Goal: Navigation & Orientation: Find specific page/section

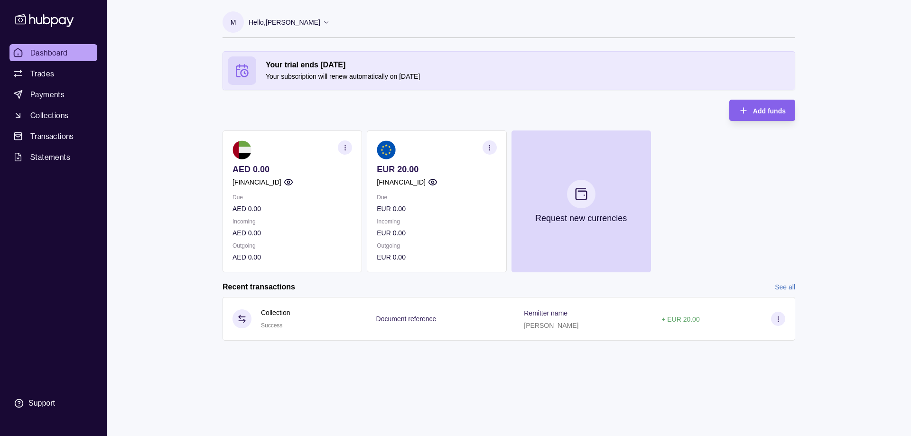
click at [409, 177] on p "[FINANCIAL_ID]" at bounding box center [401, 182] width 49 height 10
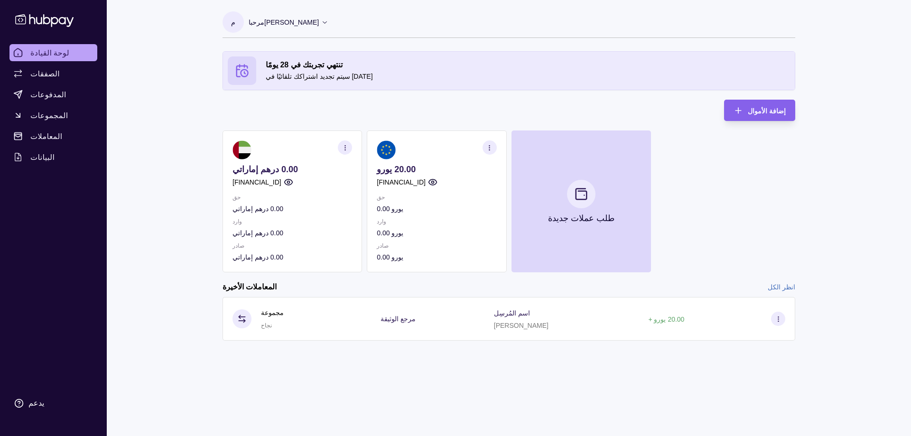
click at [390, 168] on font "20.00 يورو" at bounding box center [396, 169] width 39 height 9
click at [421, 250] on p "صادر" at bounding box center [437, 246] width 120 height 10
click at [422, 177] on p "[FINANCIAL_ID]" at bounding box center [401, 182] width 49 height 10
click at [756, 112] on font "إضافة الأموال" at bounding box center [767, 111] width 38 height 8
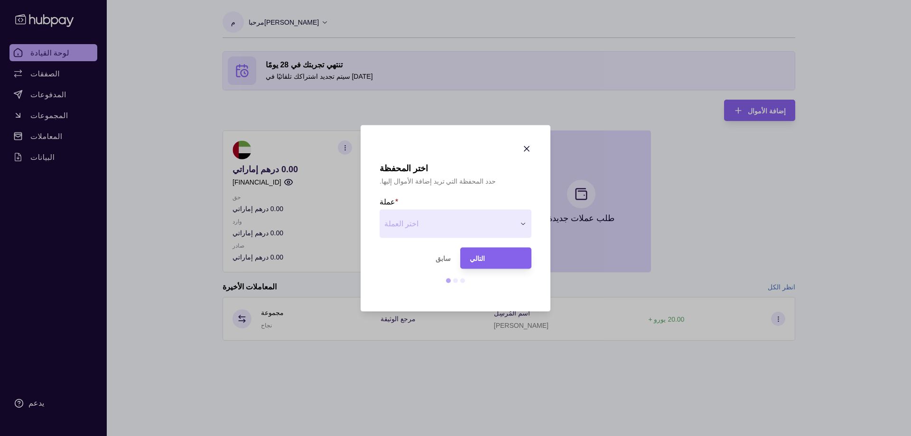
click at [456, 436] on div "**********" at bounding box center [455, 436] width 911 height 0
click at [526, 150] on icon "button" at bounding box center [526, 148] width 9 height 9
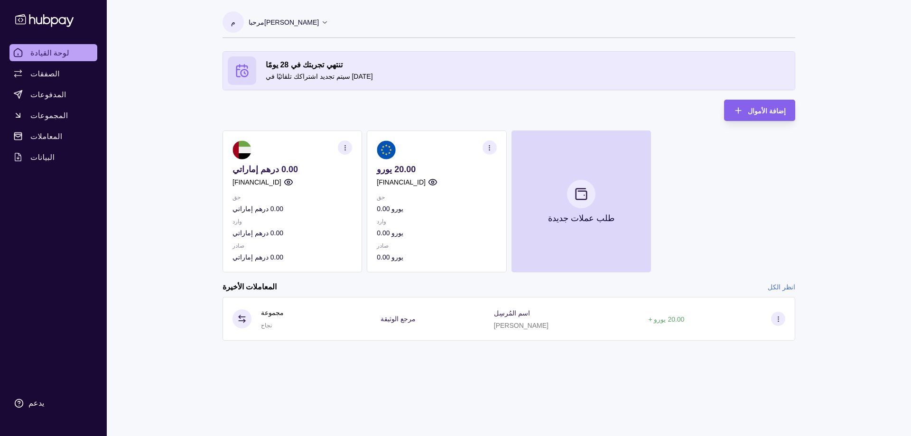
click at [37, 82] on ul "لوحة القيادة الصفقات المدفوعات المجموعات المعاملات البيانات" at bounding box center [53, 104] width 88 height 121
click at [46, 78] on font "الصفقات" at bounding box center [44, 73] width 29 height 9
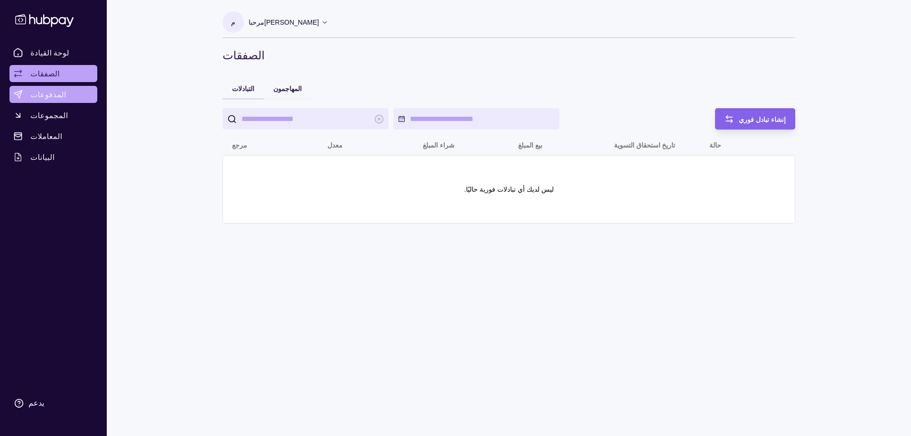
click at [49, 89] on span "المدفوعات" at bounding box center [48, 94] width 36 height 11
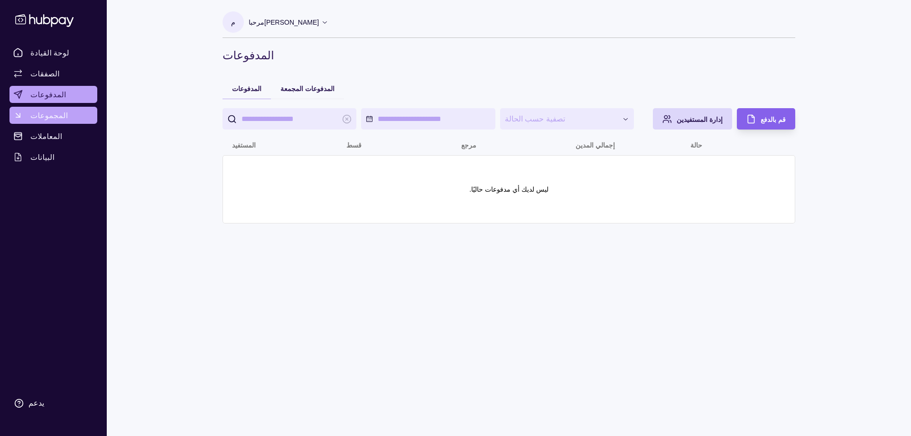
click at [48, 119] on font "المجموعات" at bounding box center [49, 115] width 38 height 9
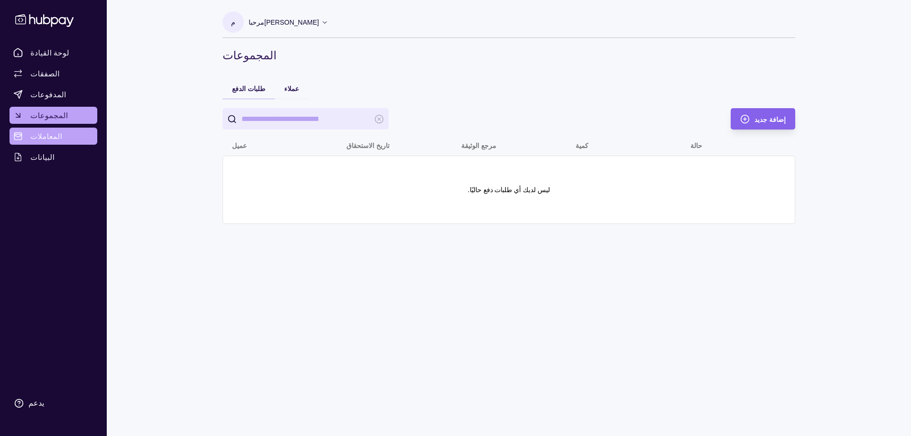
click at [49, 143] on link "المعاملات" at bounding box center [53, 136] width 88 height 17
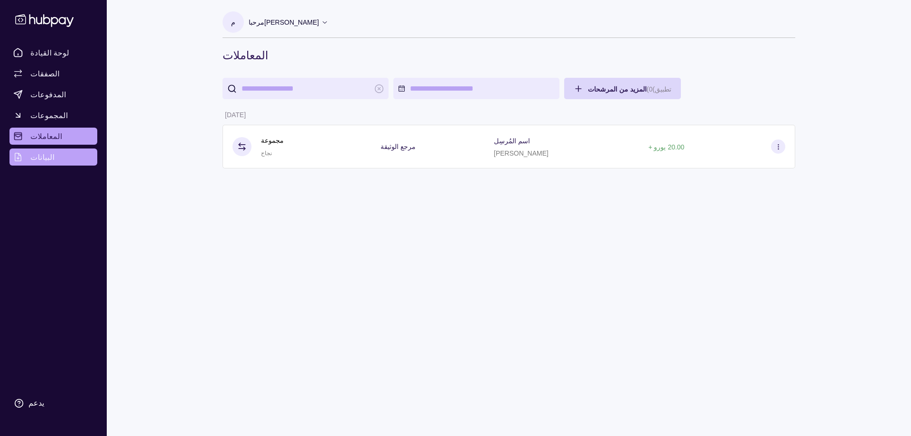
click at [40, 160] on font "البيانات" at bounding box center [42, 156] width 24 height 9
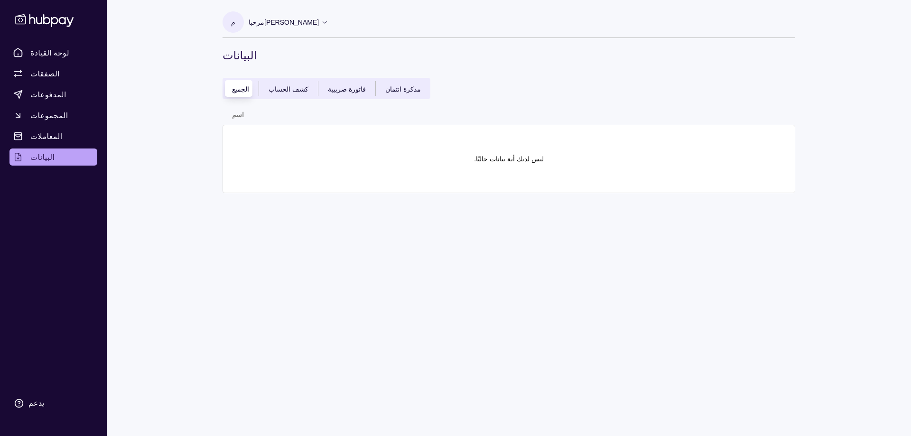
click at [328, 87] on font "فاتورة ضريبية" at bounding box center [347, 89] width 38 height 8
click at [385, 90] on font "مذكرة ائتمان" at bounding box center [403, 89] width 36 height 8
click at [289, 90] on font "كشف الحساب" at bounding box center [289, 89] width 40 height 8
click at [240, 90] on font "الجميع" at bounding box center [240, 89] width 17 height 8
click at [323, 150] on section "ليس لديك أية بيانات حاليًا." at bounding box center [508, 159] width 553 height 48
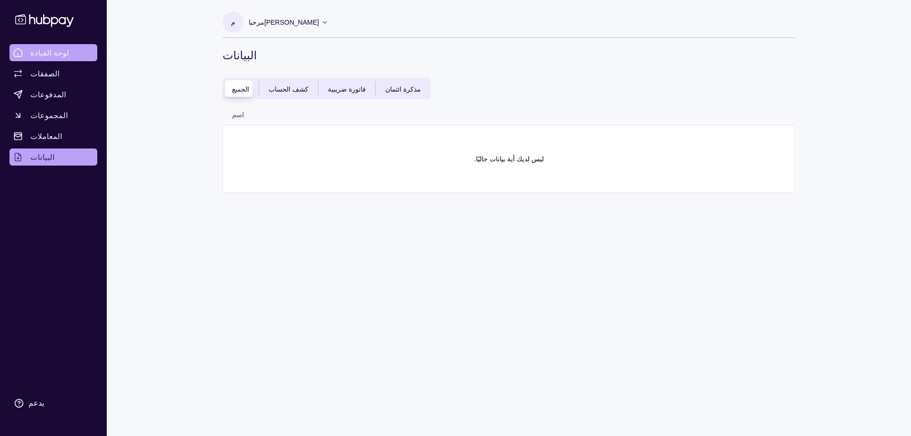
click at [56, 53] on font "لوحة القيادة" at bounding box center [49, 52] width 39 height 9
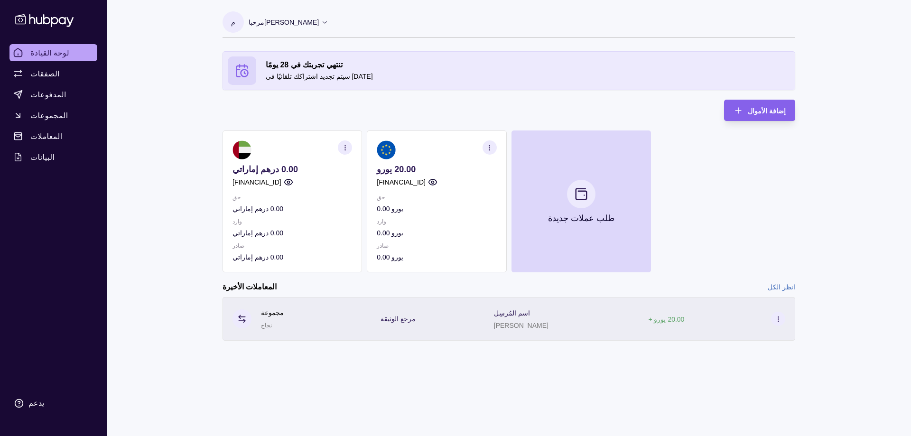
click at [777, 321] on icon at bounding box center [778, 319] width 7 height 7
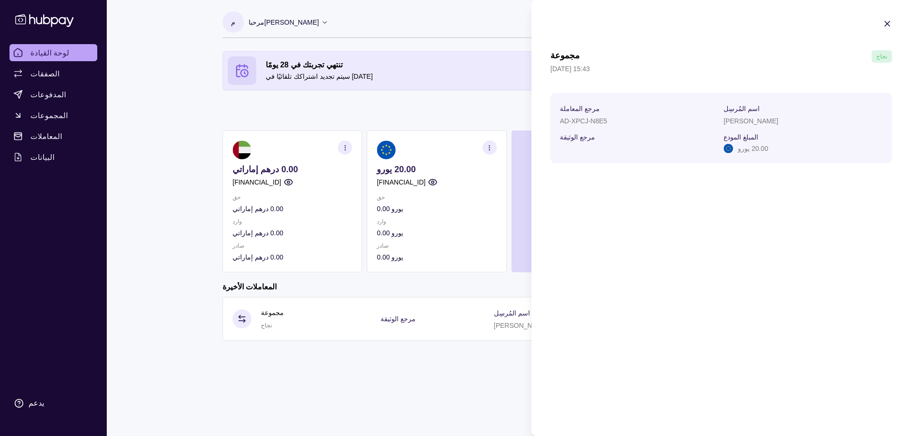
click at [887, 26] on icon "button" at bounding box center [887, 23] width 9 height 9
